Goal: Information Seeking & Learning: Learn about a topic

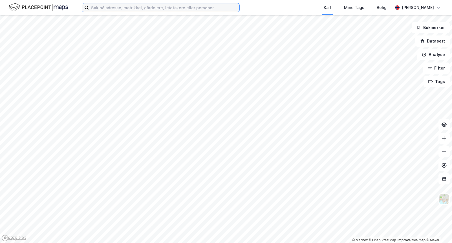
click at [103, 6] on input at bounding box center [164, 7] width 151 height 8
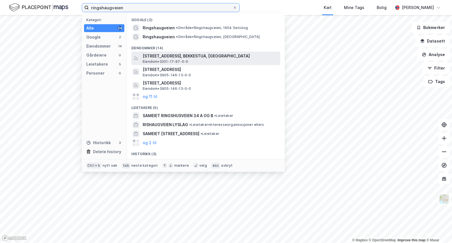
type input "ringshaugveien"
click at [189, 58] on span "[STREET_ADDRESS], BEKKESTUA, [GEOGRAPHIC_DATA]" at bounding box center [210, 56] width 135 height 7
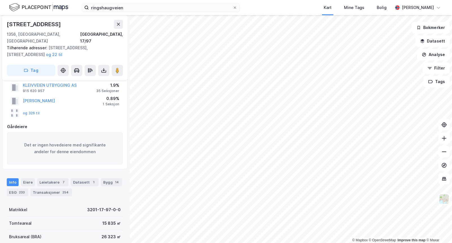
scroll to position [56, 0]
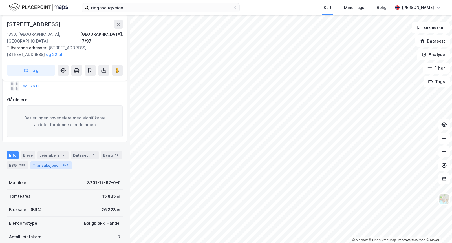
click at [46, 161] on div "Transaksjoner 254" at bounding box center [50, 165] width 41 height 8
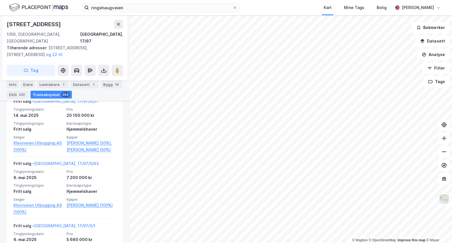
scroll to position [511, 0]
